Goal: Transaction & Acquisition: Purchase product/service

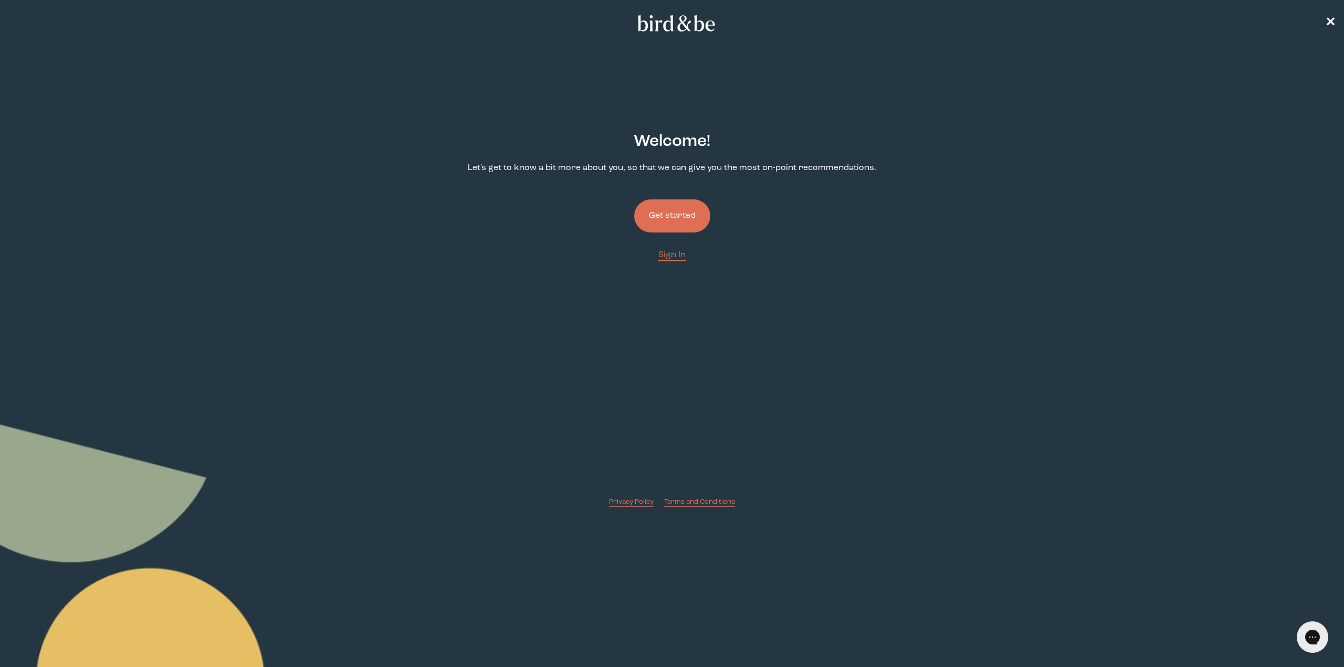
click at [680, 248] on link "Get started" at bounding box center [672, 216] width 76 height 67
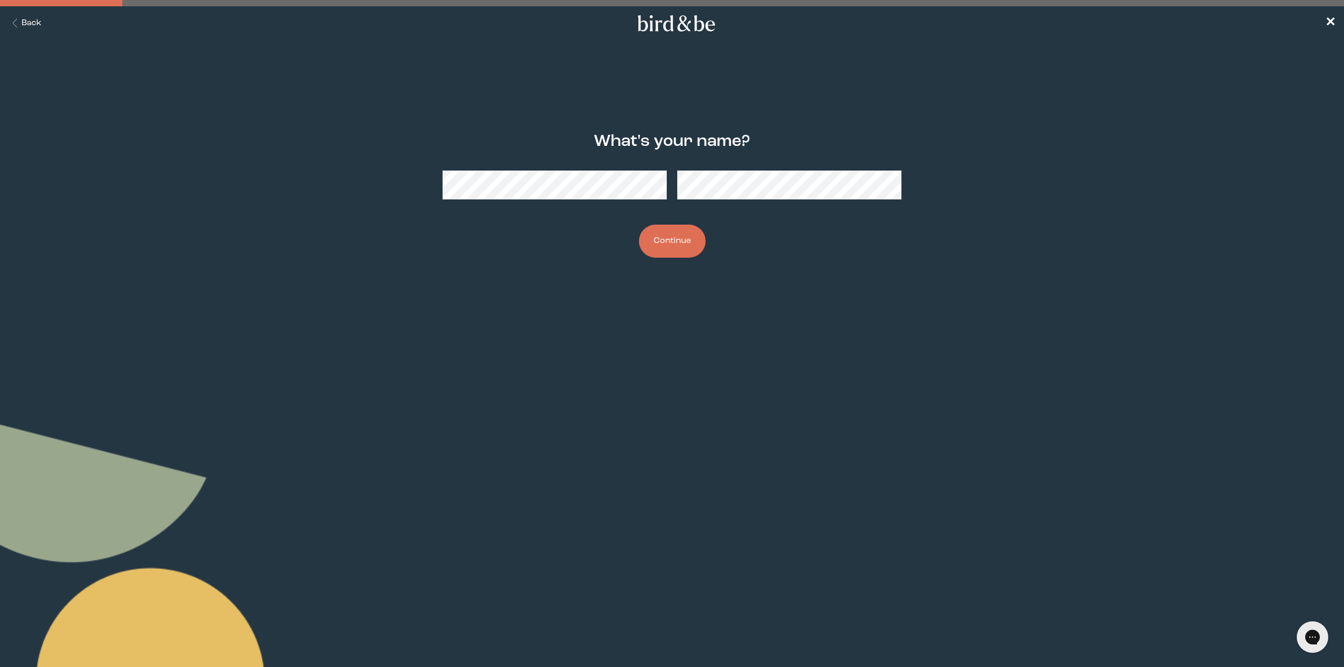
click at [639, 225] on button "Continue" at bounding box center [672, 241] width 67 height 33
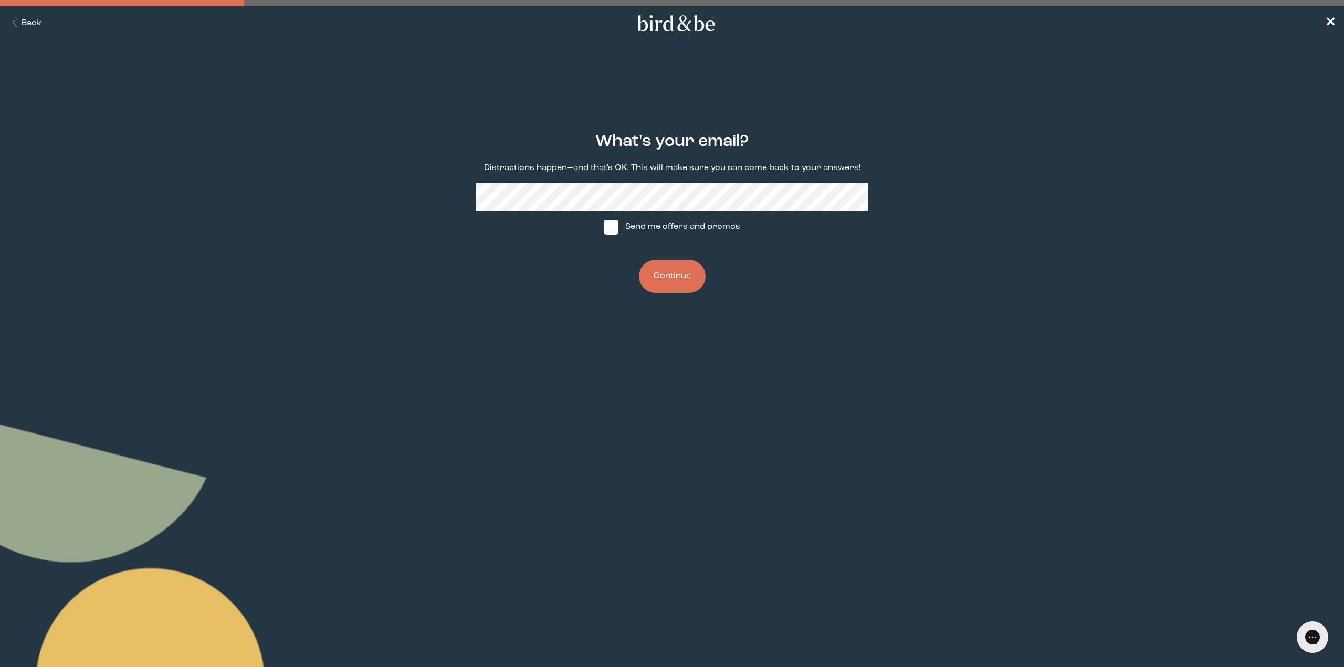
click at [680, 269] on button "Continue" at bounding box center [672, 276] width 67 height 33
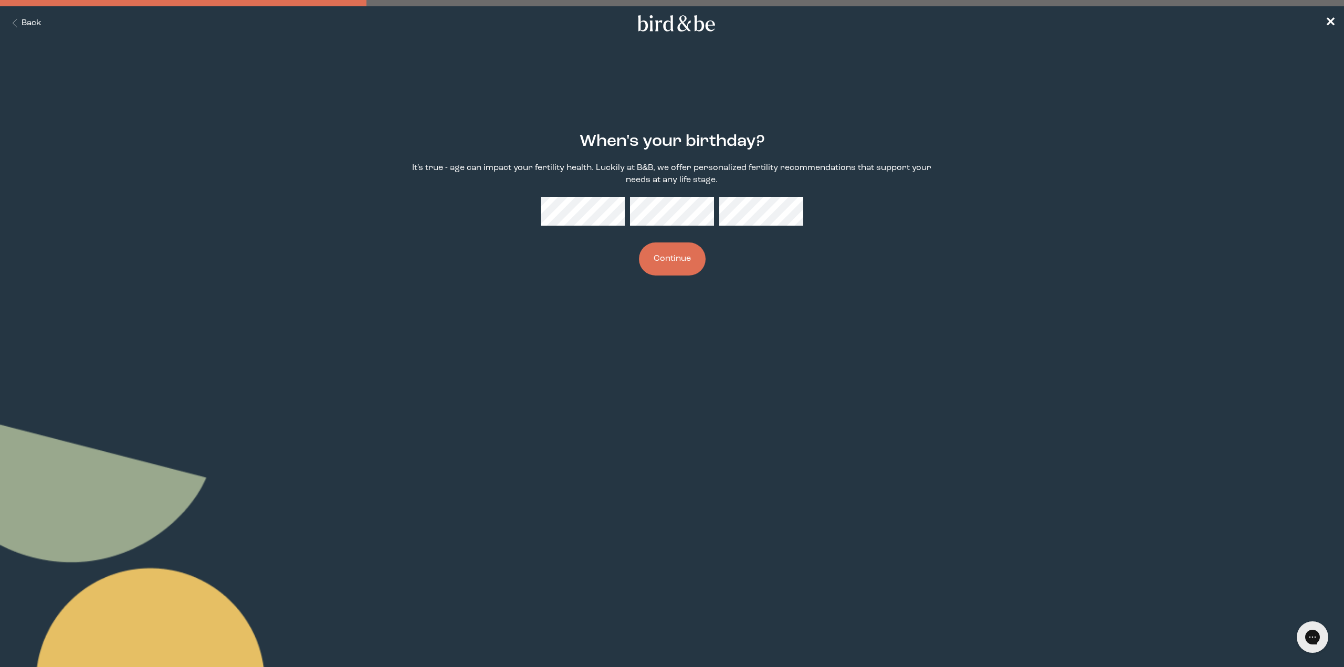
click at [668, 255] on button "Continue" at bounding box center [672, 258] width 67 height 33
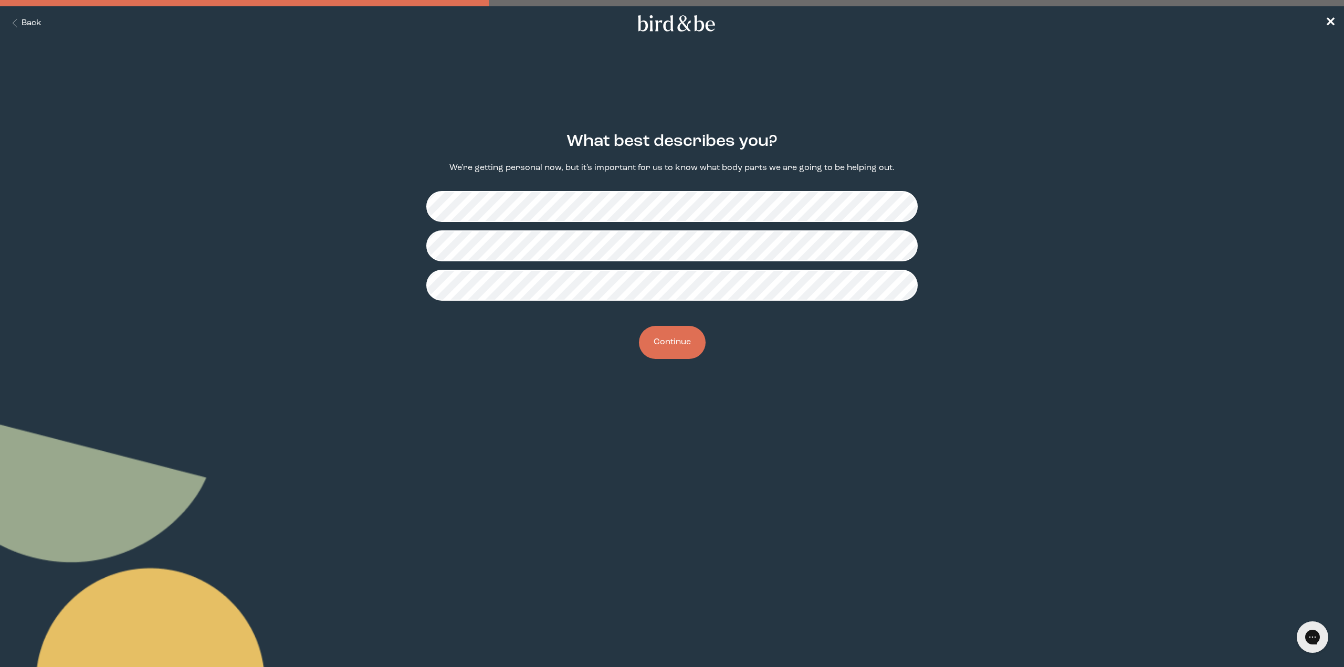
click at [688, 335] on button "Continue" at bounding box center [672, 342] width 67 height 33
click at [679, 340] on button "Continue" at bounding box center [672, 342] width 67 height 33
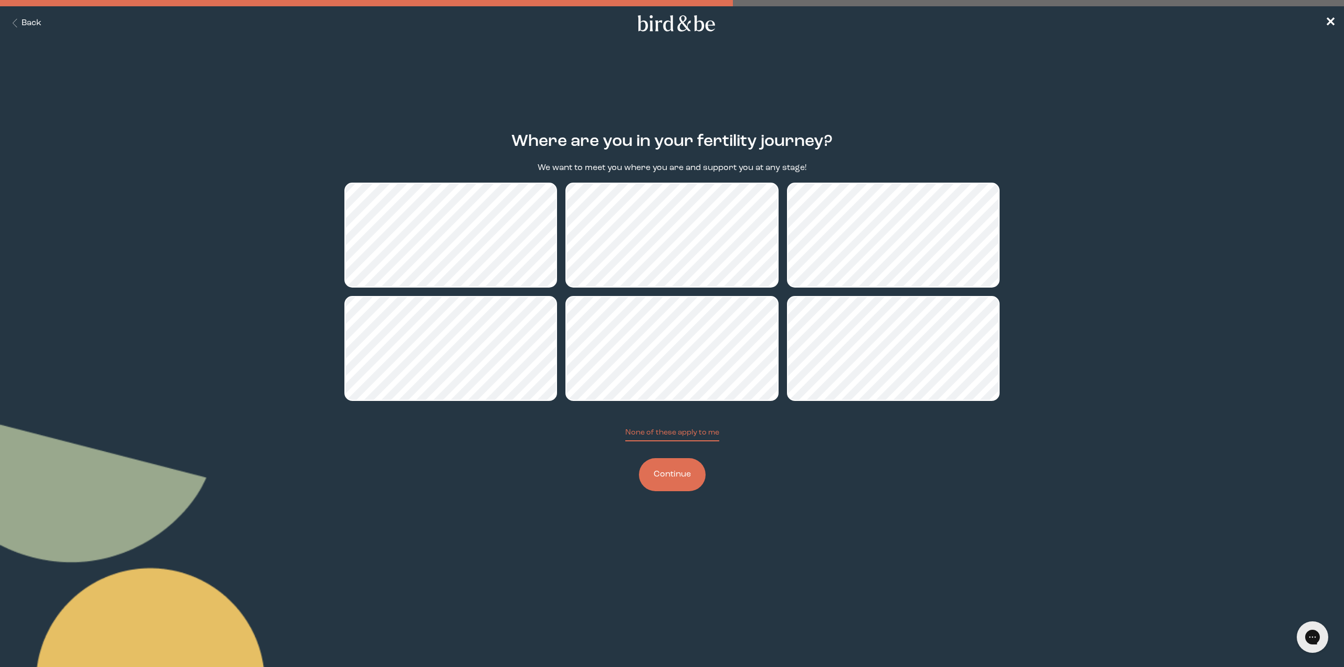
click at [673, 472] on button "Continue" at bounding box center [672, 474] width 67 height 33
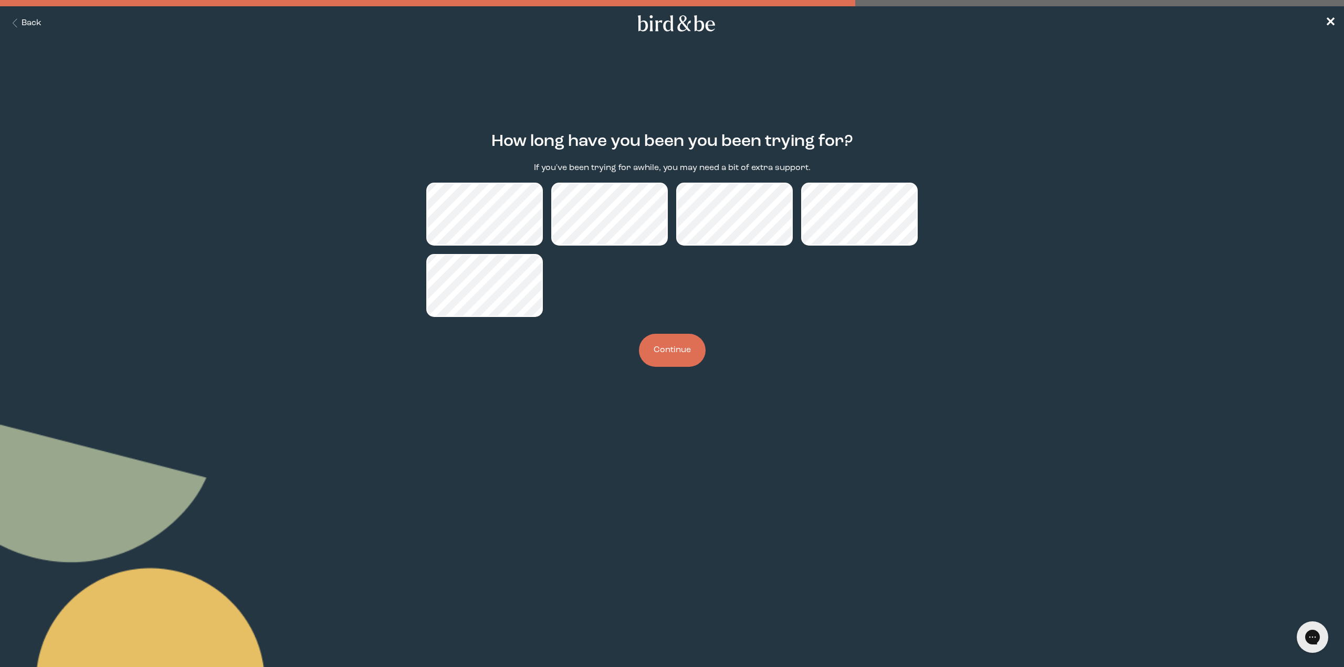
click at [690, 350] on button "Continue" at bounding box center [672, 350] width 67 height 33
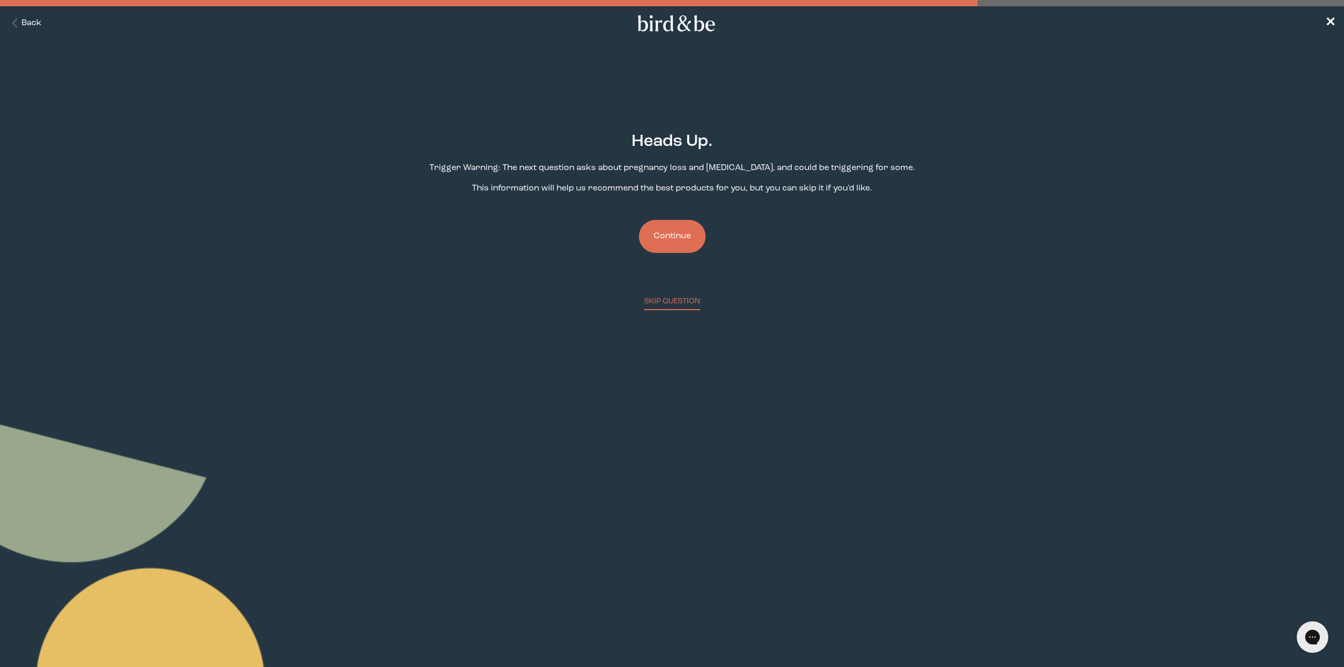
click at [692, 239] on button "Continue" at bounding box center [672, 236] width 67 height 33
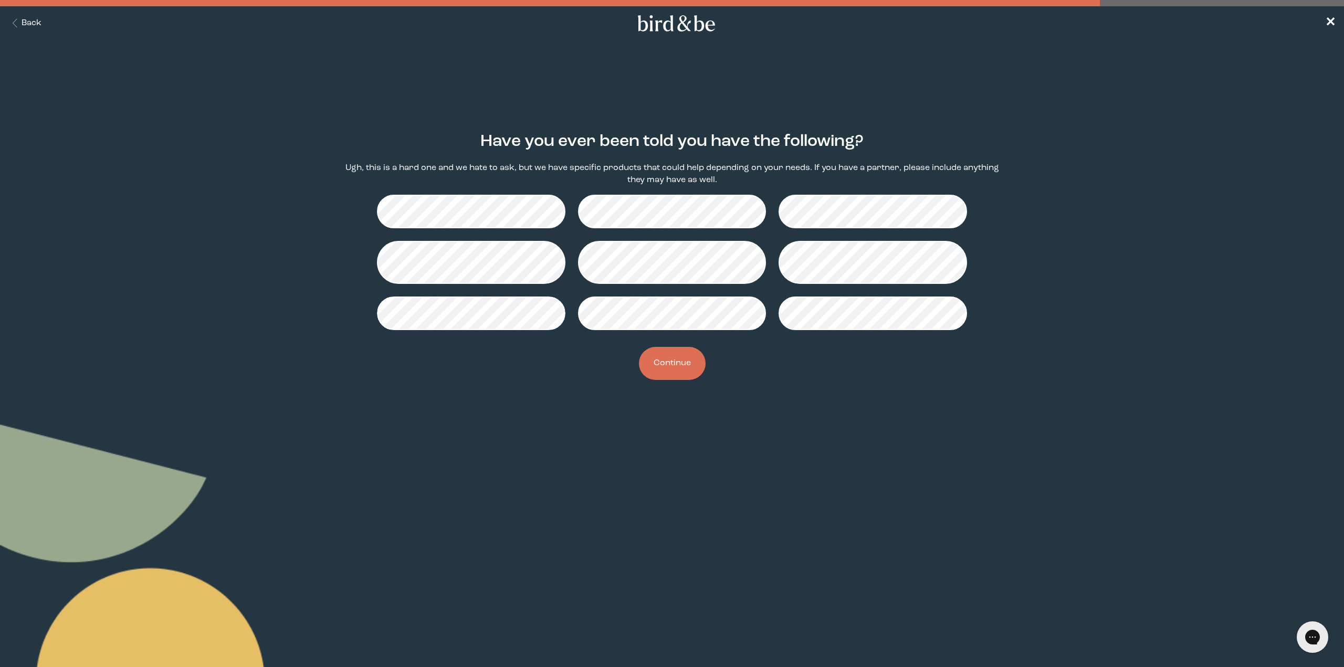
click at [675, 367] on button "Continue" at bounding box center [672, 363] width 67 height 33
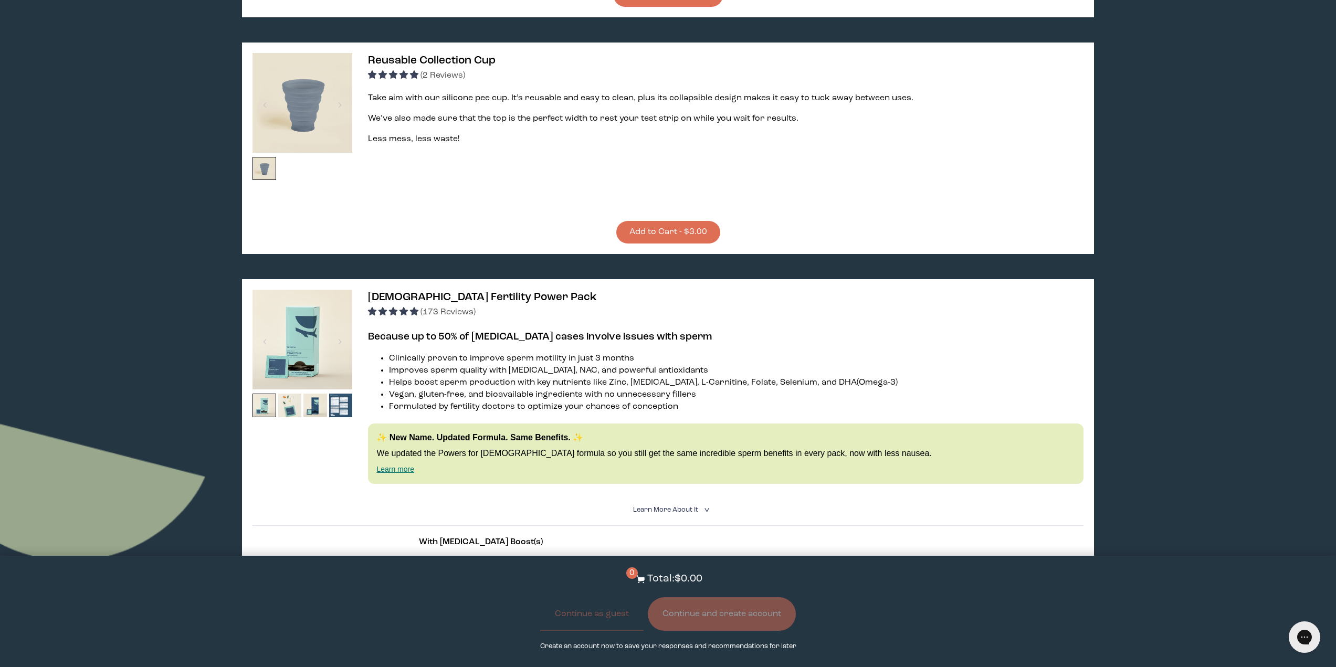
scroll to position [1837, 0]
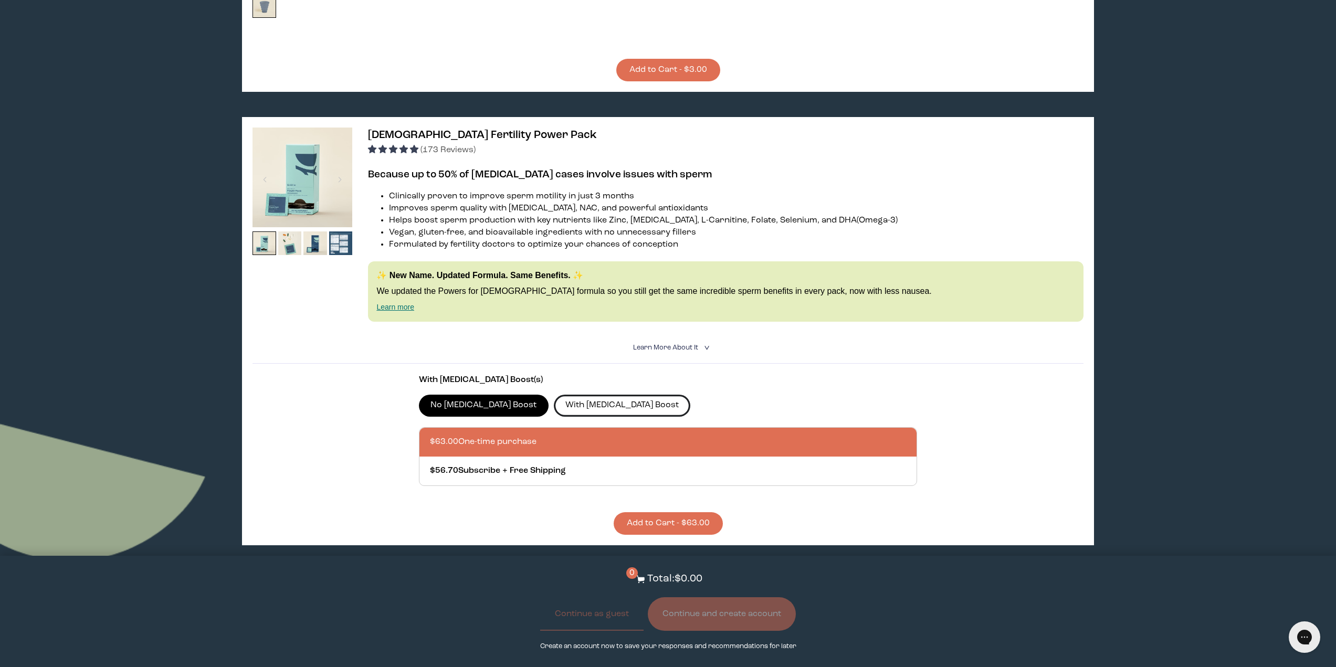
click at [583, 409] on label "With [MEDICAL_DATA] Boost" at bounding box center [622, 406] width 137 height 22
click at [0, 0] on input "With [MEDICAL_DATA] Boost" at bounding box center [0, 0] width 0 height 0
click at [473, 403] on label "No [MEDICAL_DATA] Boost" at bounding box center [484, 406] width 130 height 22
click at [0, 0] on input "No [MEDICAL_DATA] Boost" at bounding box center [0, 0] width 0 height 0
click at [577, 402] on label "With [MEDICAL_DATA] Boost" at bounding box center [622, 406] width 137 height 22
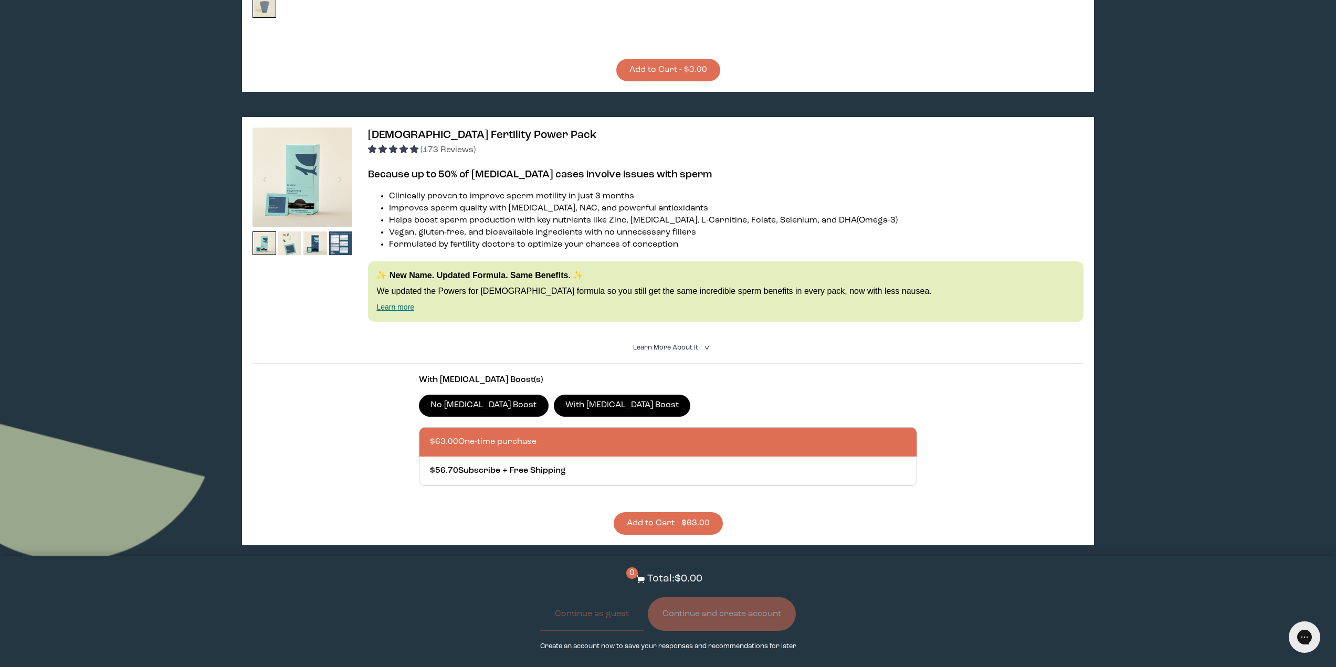
click at [0, 0] on input "With [MEDICAL_DATA] Boost" at bounding box center [0, 0] width 0 height 0
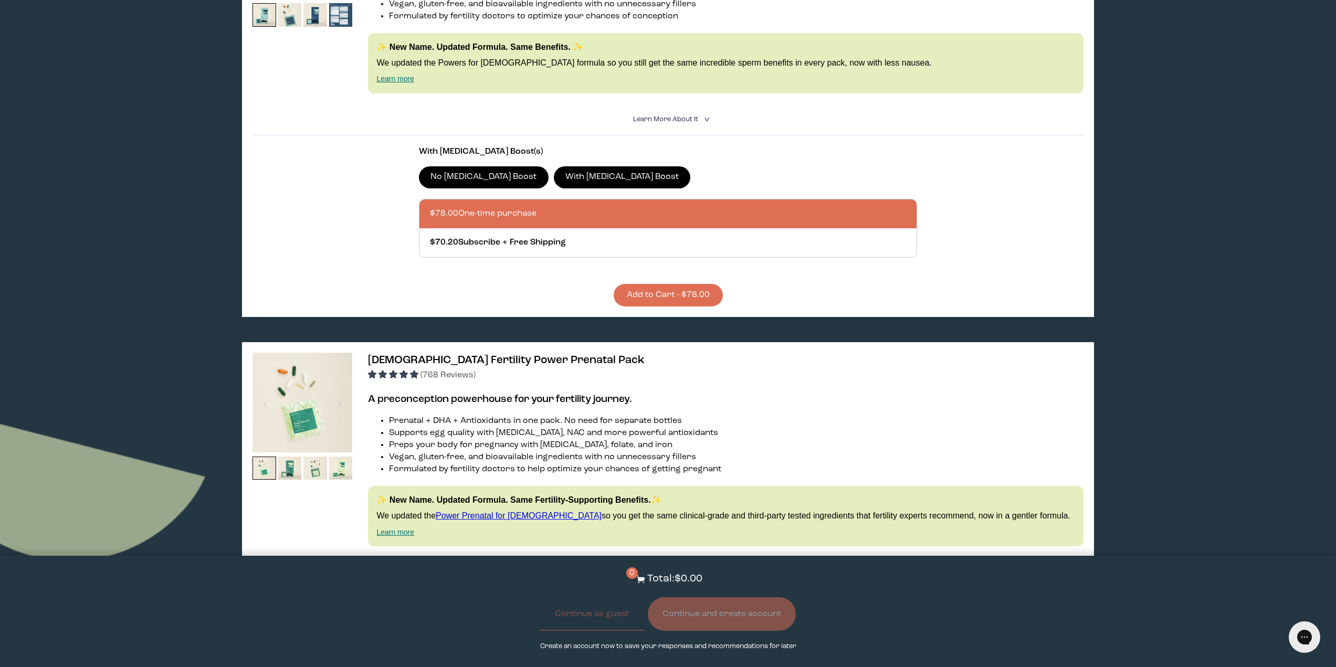
scroll to position [2047, 0]
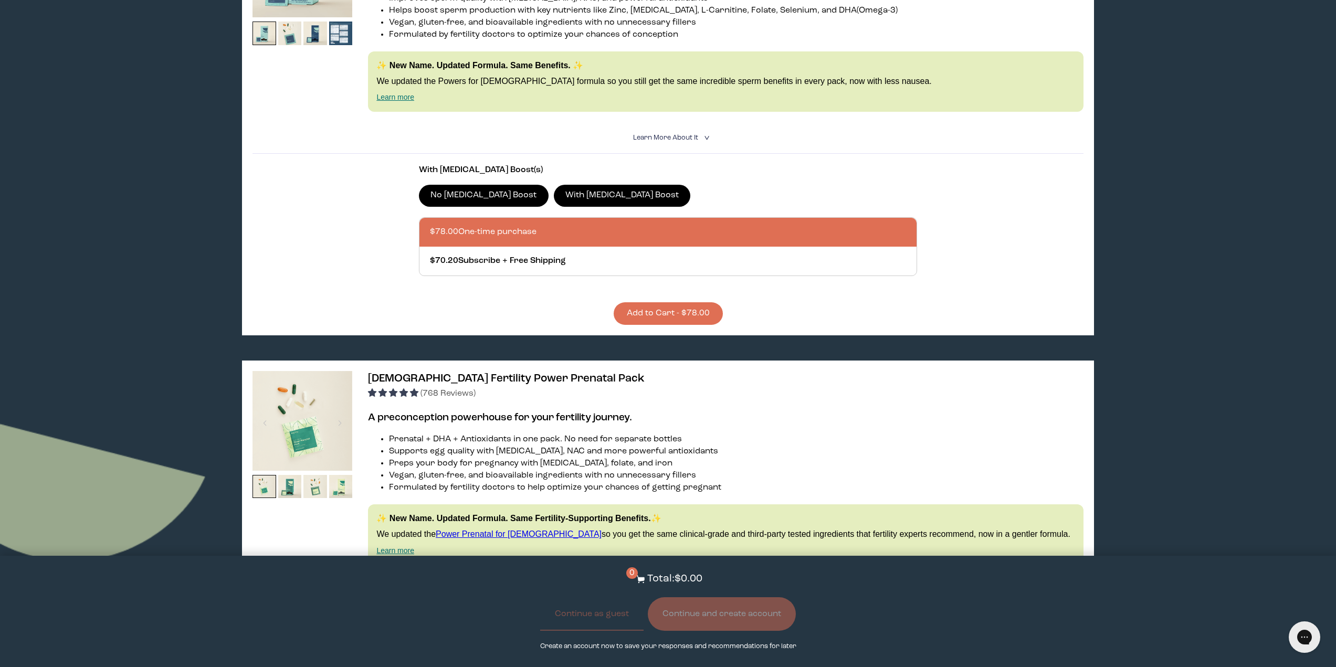
click at [495, 236] on div at bounding box center [678, 232] width 497 height 29
click at [430, 226] on input "$78.00 One-time purchase" at bounding box center [429, 226] width 1 height 1
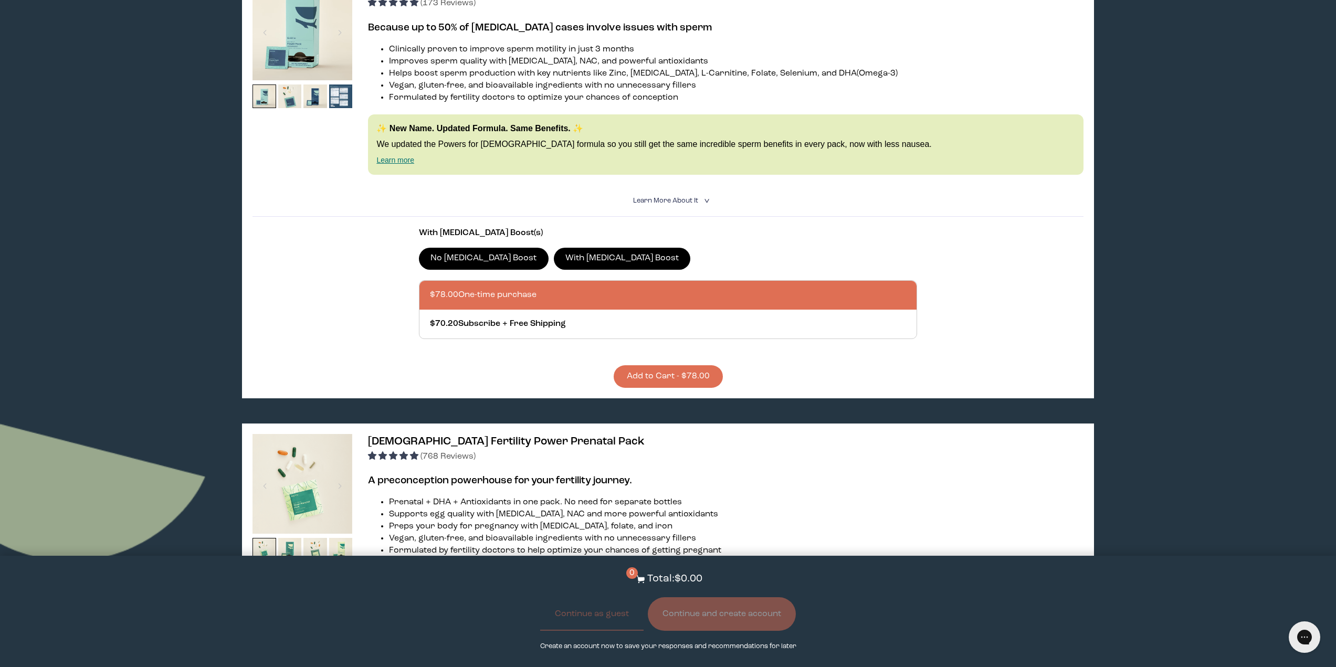
scroll to position [1889, 0]
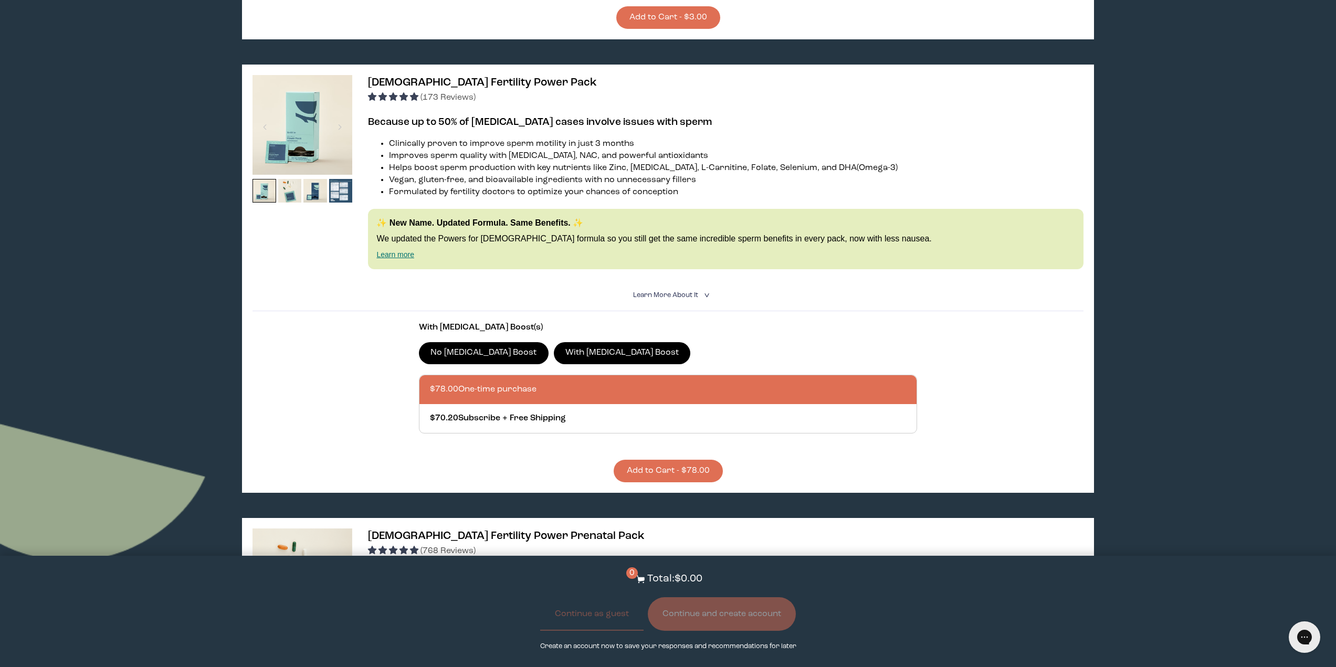
click at [680, 295] on span "Learn More About it" at bounding box center [665, 295] width 65 height 7
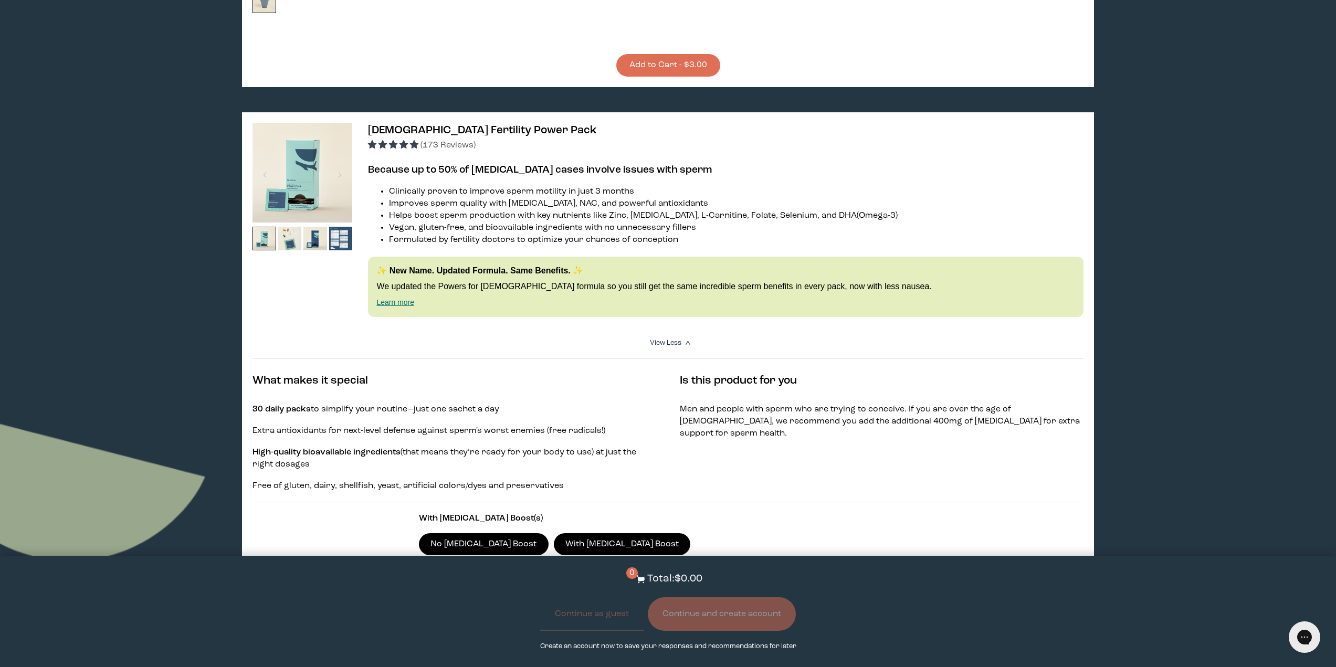
scroll to position [1837, 0]
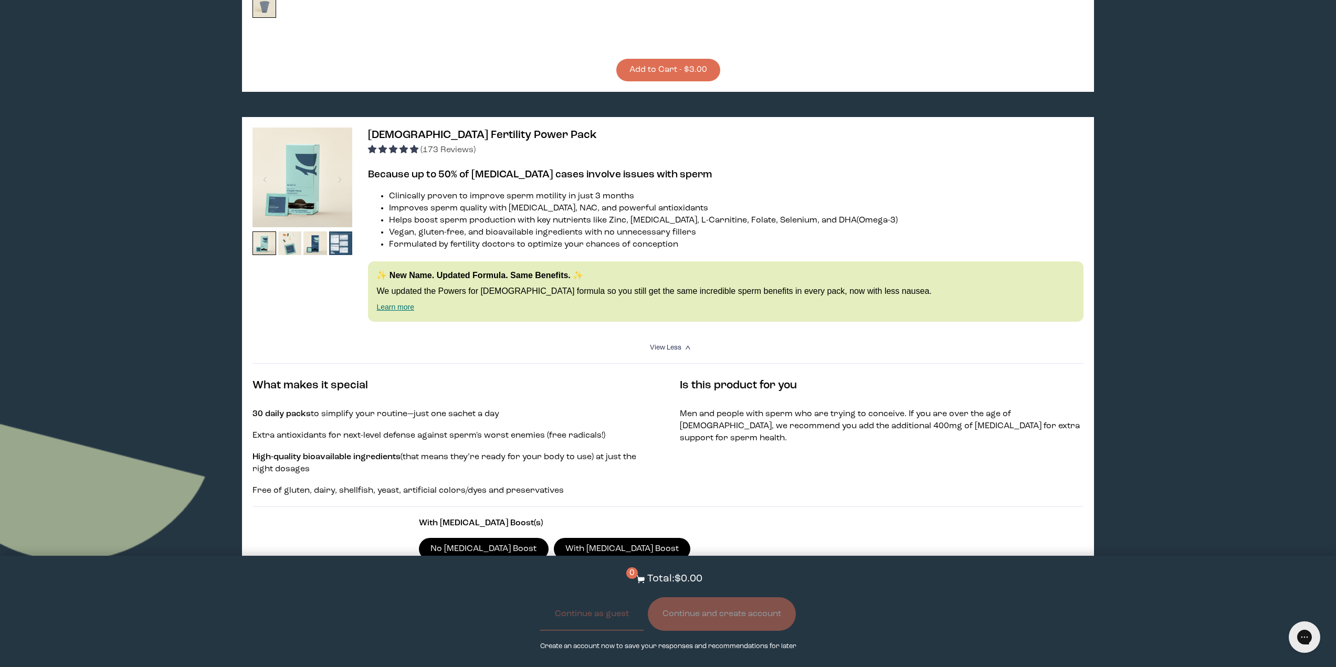
click at [308, 178] on img at bounding box center [302, 178] width 100 height 100
drag, startPoint x: 284, startPoint y: 241, endPoint x: 295, endPoint y: 245, distance: 11.8
click at [286, 241] on img at bounding box center [290, 243] width 24 height 24
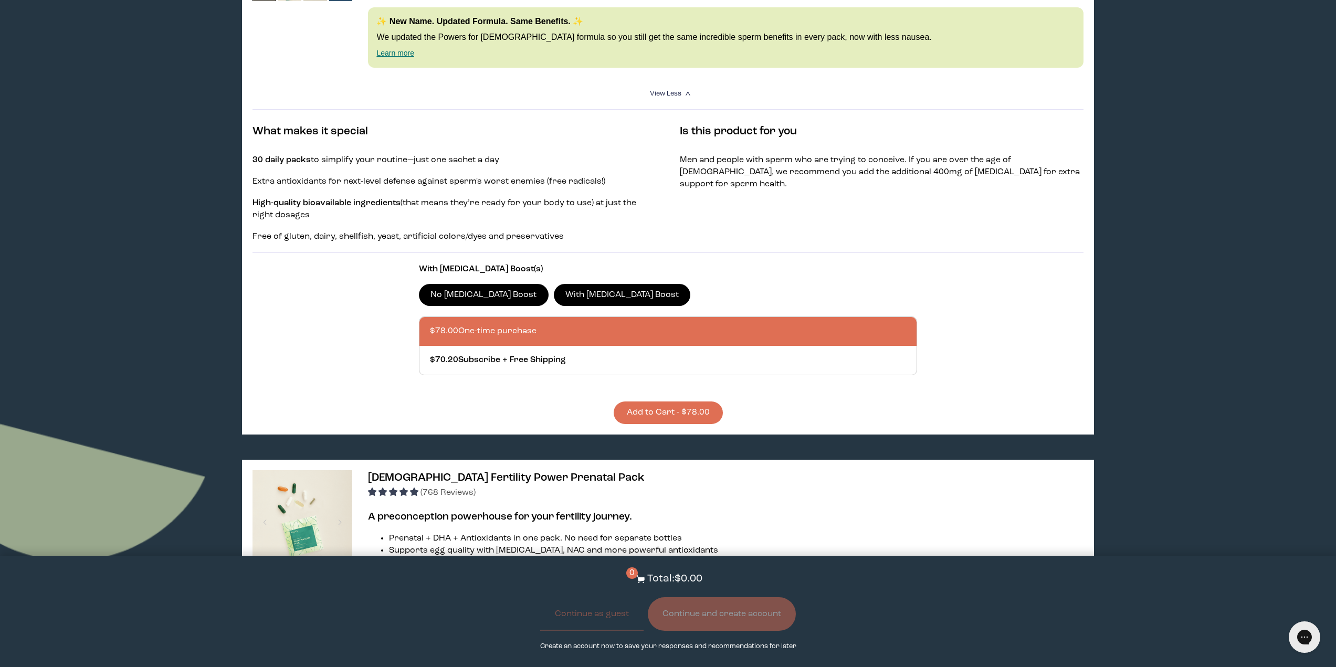
scroll to position [2152, 0]
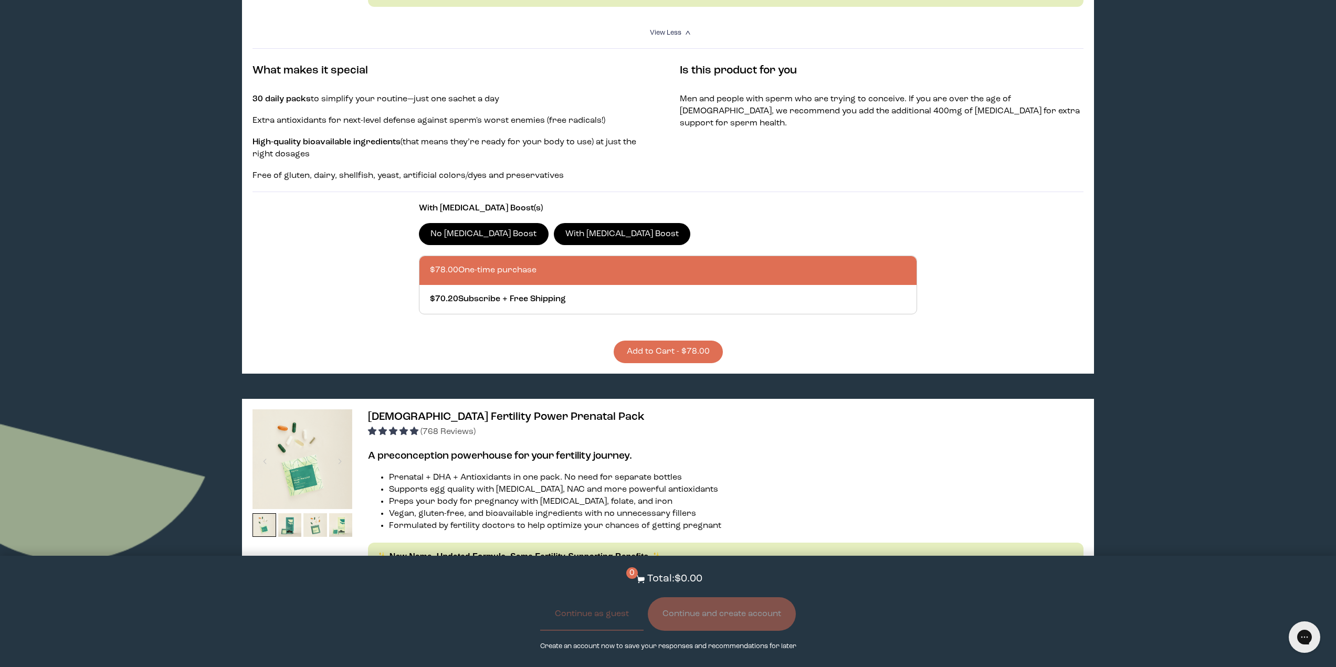
click at [666, 354] on button "Add to Cart - $78.00" at bounding box center [668, 352] width 109 height 23
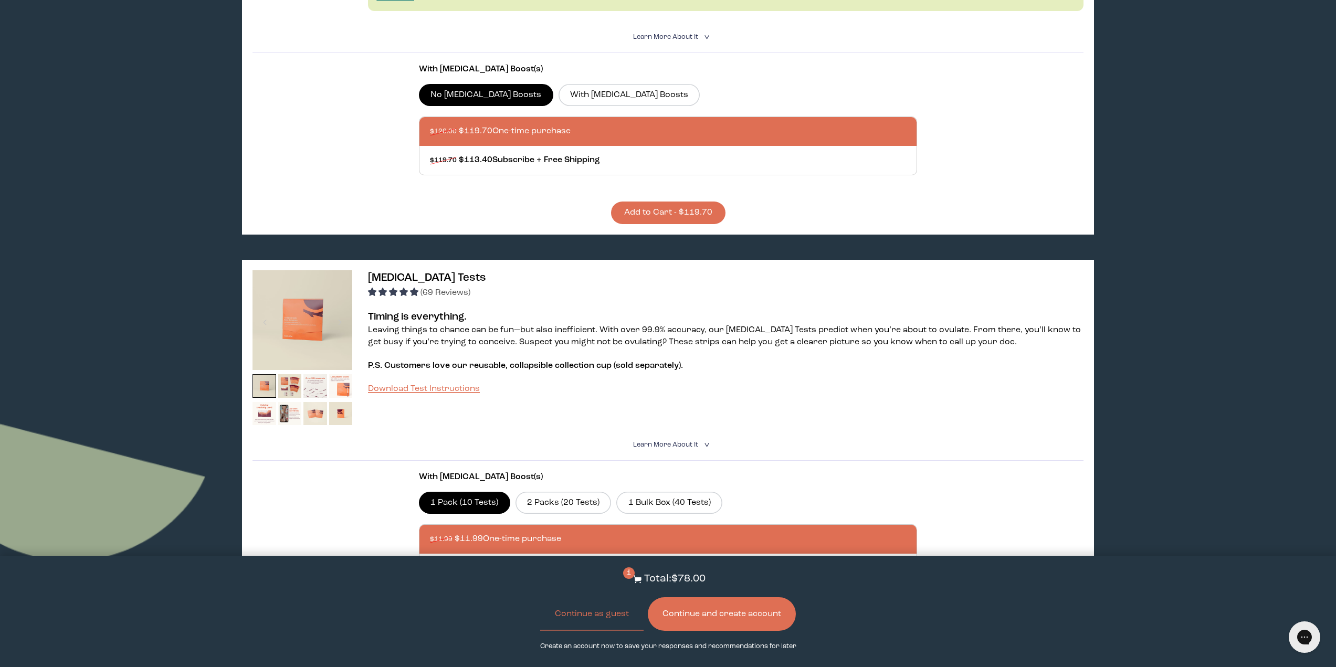
scroll to position [0, 0]
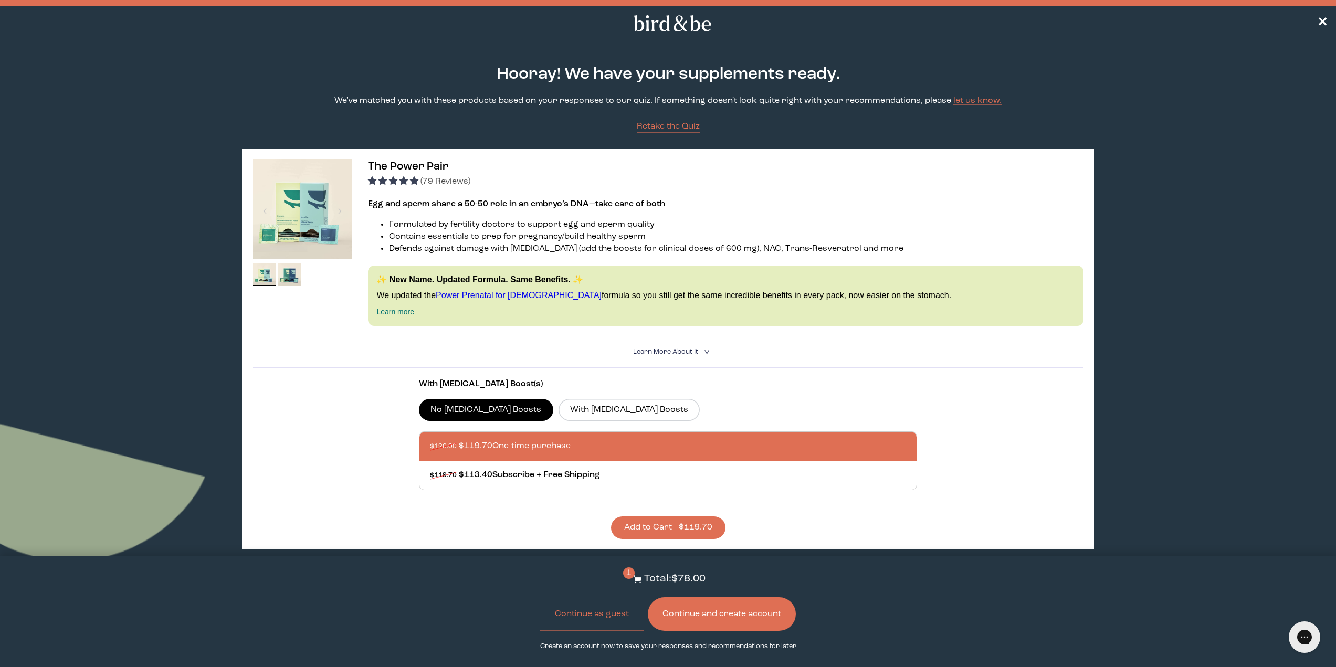
click at [689, 21] on icon at bounding box center [672, 23] width 82 height 16
